Goal: Information Seeking & Learning: Learn about a topic

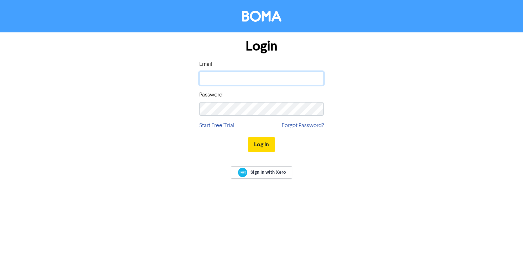
click at [243, 79] on input "email" at bounding box center [261, 79] width 125 height 14
type input "[PERSON_NAME][EMAIL_ADDRESS][DOMAIN_NAME]"
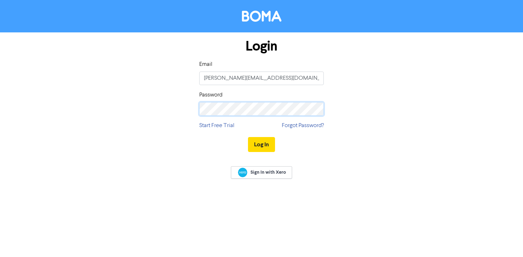
click at [248, 137] on button "Log In" at bounding box center [261, 144] width 27 height 15
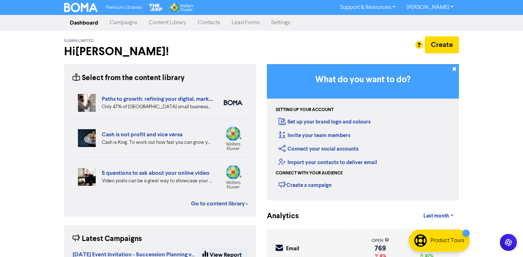
click at [165, 23] on link "Content Library" at bounding box center [167, 23] width 49 height 14
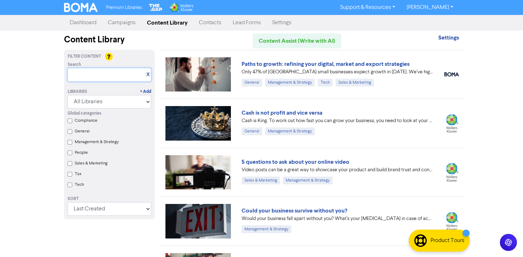
click at [110, 78] on input "text" at bounding box center [110, 75] width 84 height 14
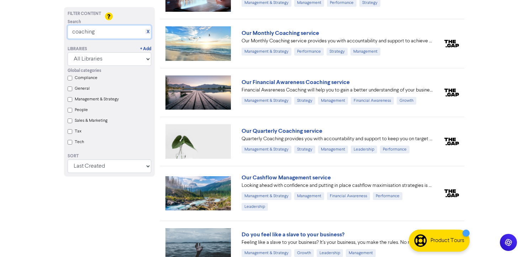
scroll to position [278, 0]
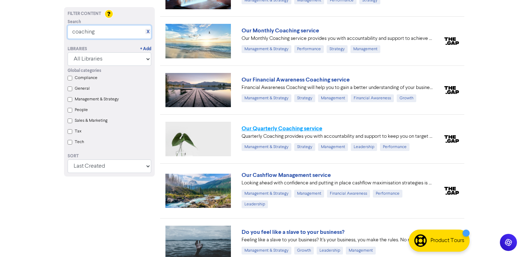
type input "coaching"
click at [309, 128] on link "Our Quarterly Coaching service" at bounding box center [282, 128] width 81 height 7
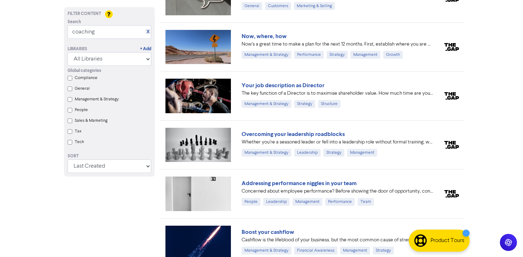
scroll to position [572, 0]
click at [276, 32] on link "Now, where, how" at bounding box center [264, 35] width 45 height 7
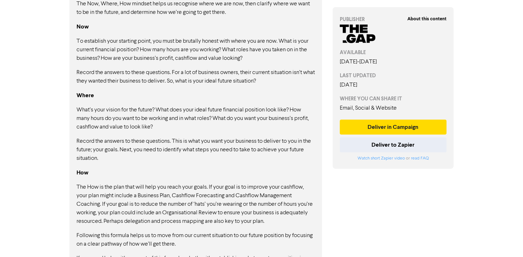
scroll to position [442, 0]
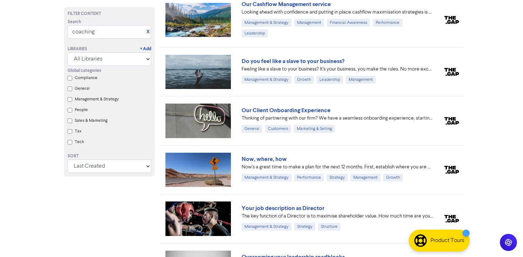
scroll to position [340, 0]
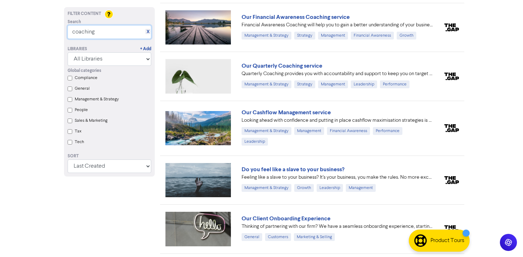
drag, startPoint x: 104, startPoint y: 32, endPoint x: 72, endPoint y: 31, distance: 32.0
click at [72, 31] on input "coaching" at bounding box center [110, 32] width 84 height 14
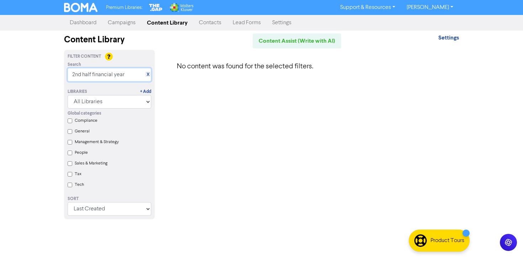
drag, startPoint x: 130, startPoint y: 74, endPoint x: 63, endPoint y: 74, distance: 66.9
click at [63, 74] on div "Search X 2nd half financial year" at bounding box center [109, 72] width 94 height 20
drag, startPoint x: 124, startPoint y: 76, endPoint x: 48, endPoint y: 76, distance: 75.4
click at [48, 76] on div "Premium Libraries: Support & Resources Video Tutorials FAQ & Guides Marketing E…" at bounding box center [261, 128] width 523 height 257
type input "regular coaching"
